Goal: Navigation & Orientation: Find specific page/section

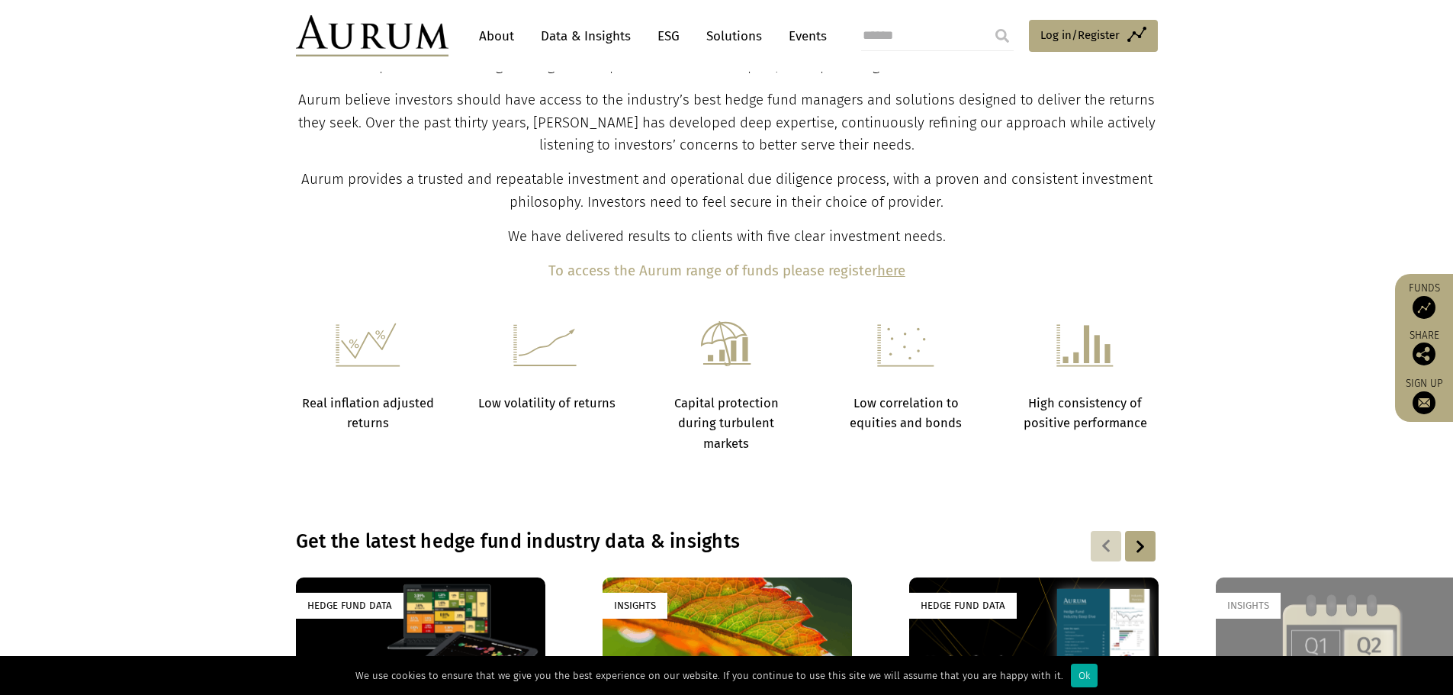
scroll to position [369, 0]
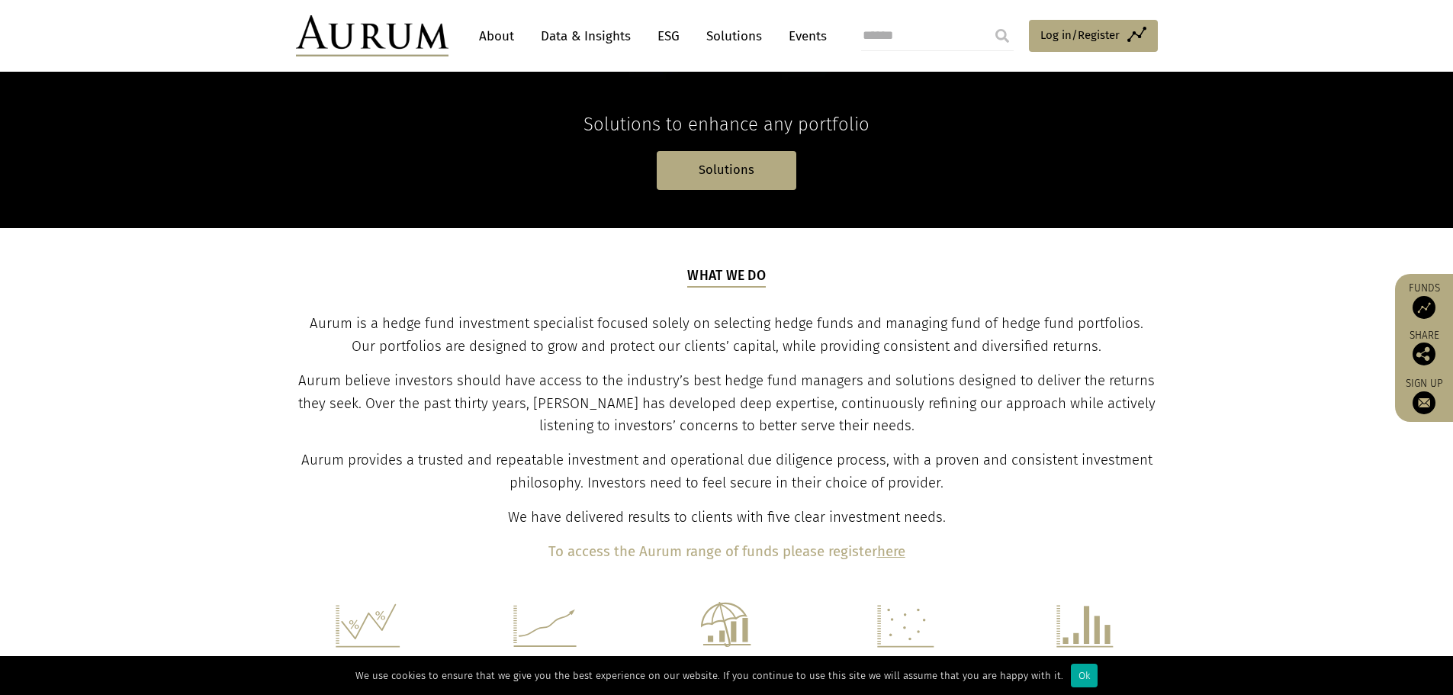
click at [594, 39] on link "Data & Insights" at bounding box center [585, 36] width 105 height 28
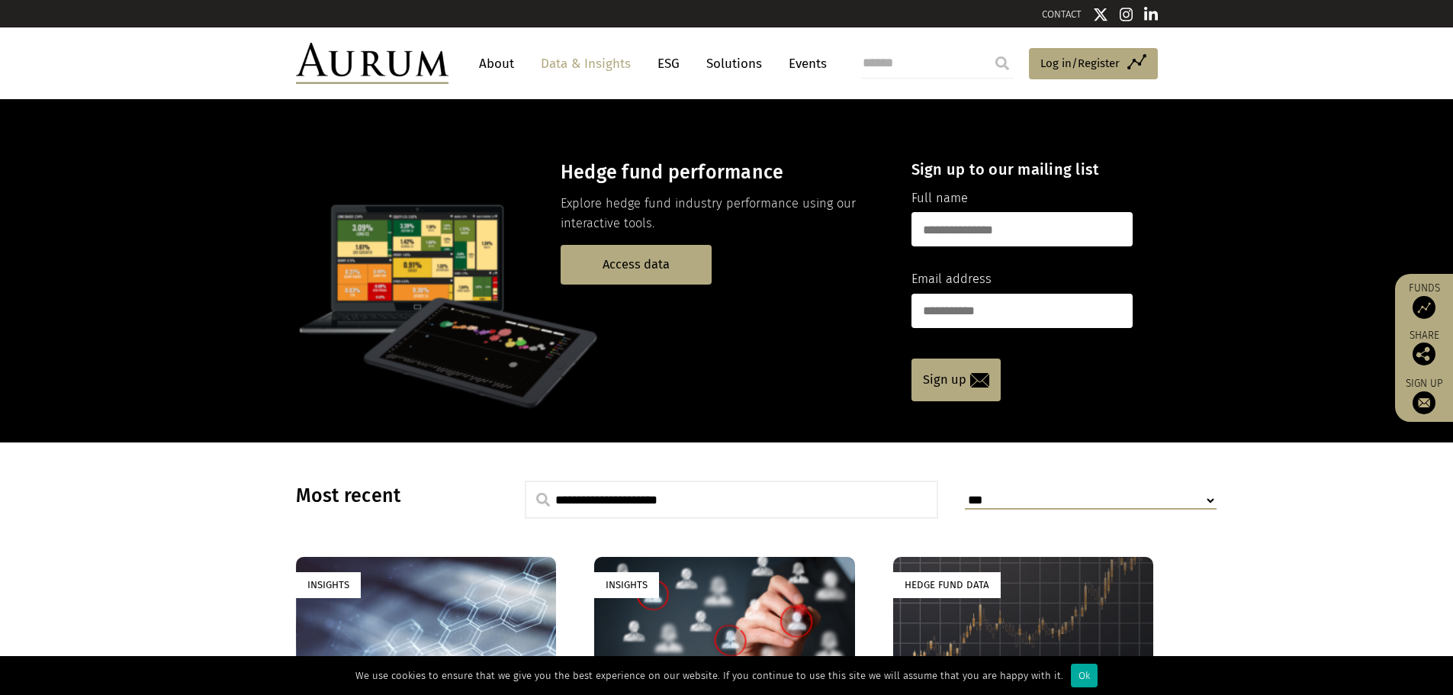
click at [362, 50] on img at bounding box center [372, 63] width 153 height 41
